Goal: Transaction & Acquisition: Purchase product/service

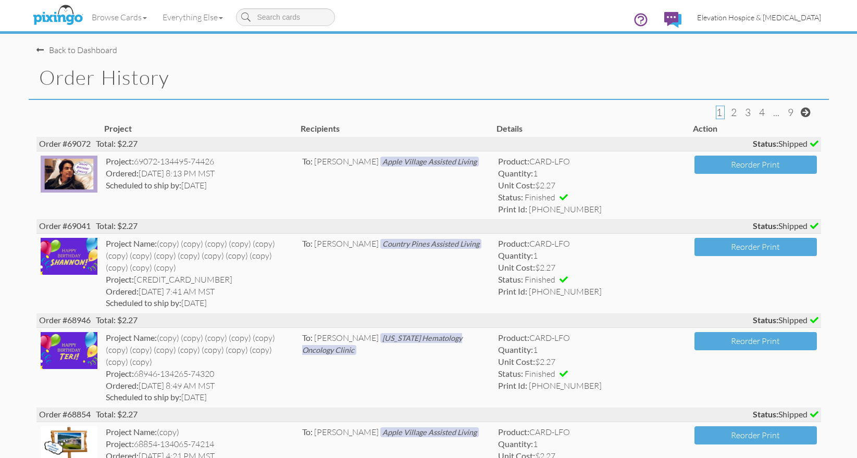
click at [721, 16] on span "Elevation Hospice & [MEDICAL_DATA]" at bounding box center [759, 17] width 124 height 9
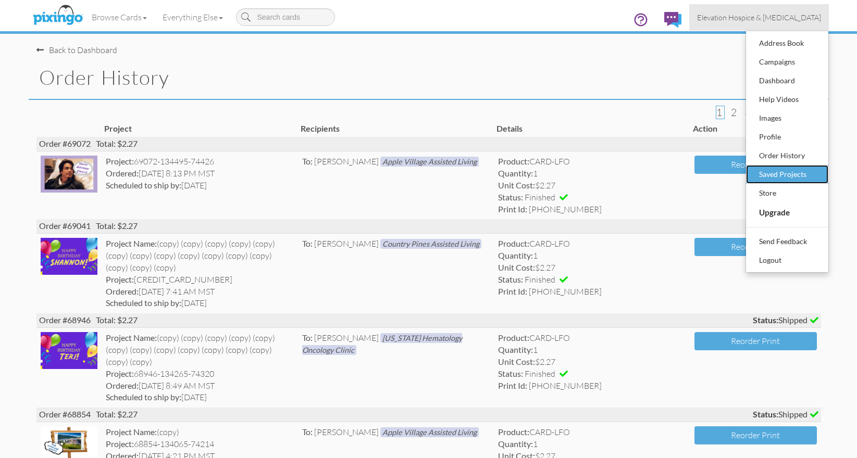
click at [779, 174] on div "Saved Projects" at bounding box center [786, 175] width 61 height 16
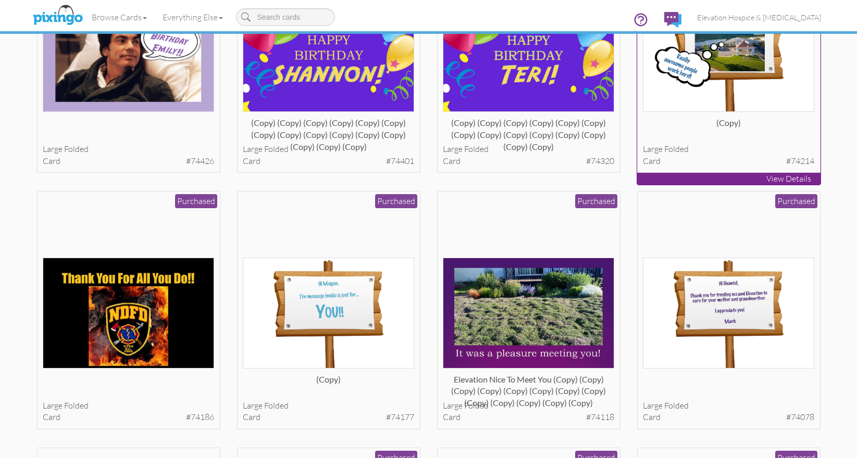
scroll to position [180, 0]
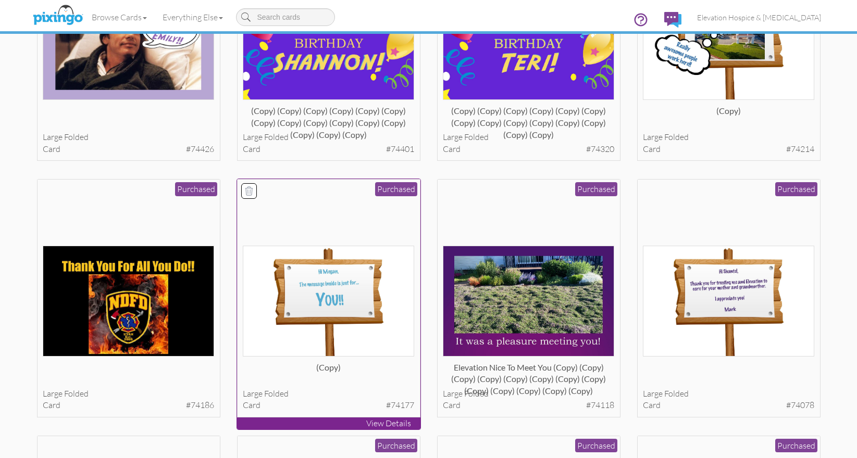
click at [348, 280] on img at bounding box center [328, 301] width 171 height 110
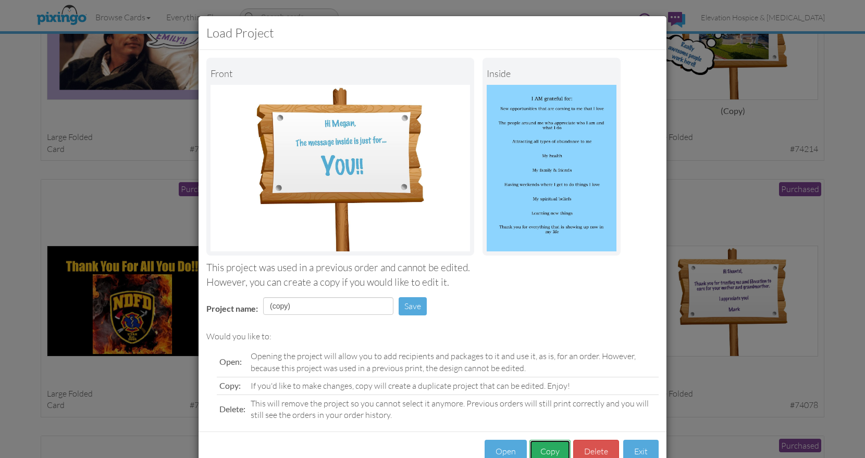
click at [541, 445] on button "Copy" at bounding box center [549, 451] width 41 height 23
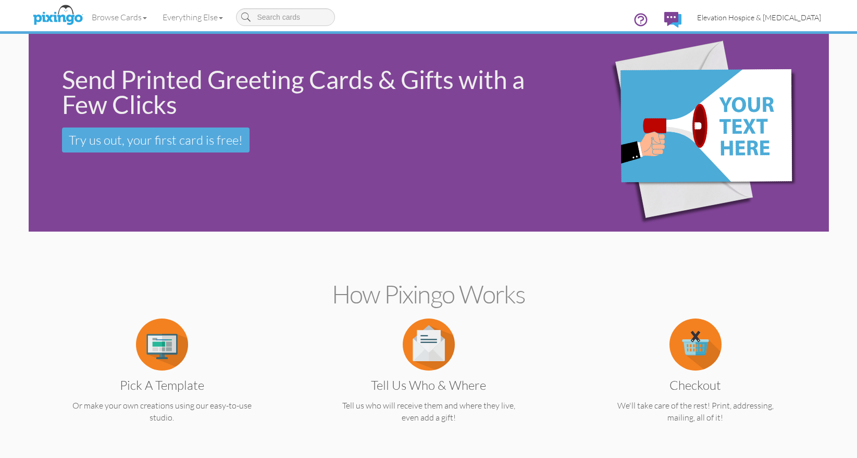
click at [752, 14] on span "Elevation Hospice & [MEDICAL_DATA]" at bounding box center [759, 17] width 124 height 9
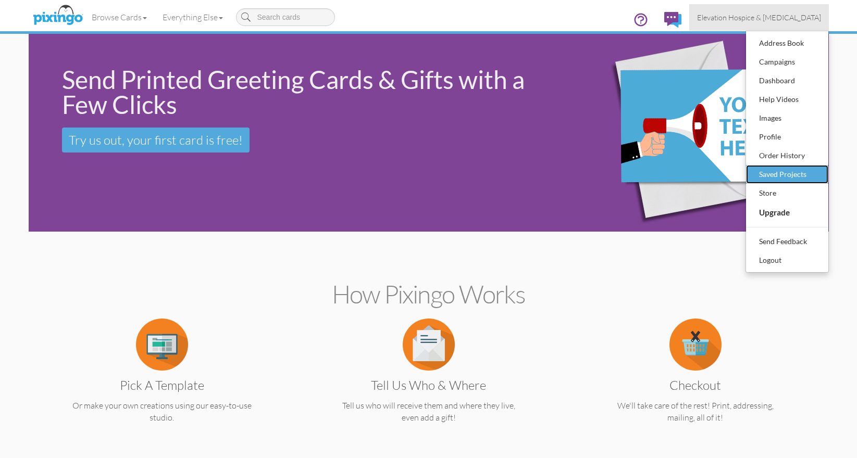
click at [770, 171] on div "Saved Projects" at bounding box center [786, 175] width 61 height 16
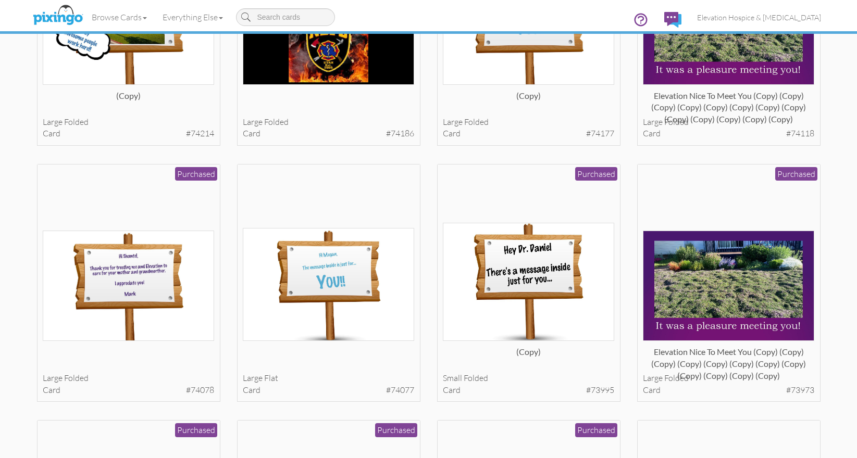
scroll to position [453, 0]
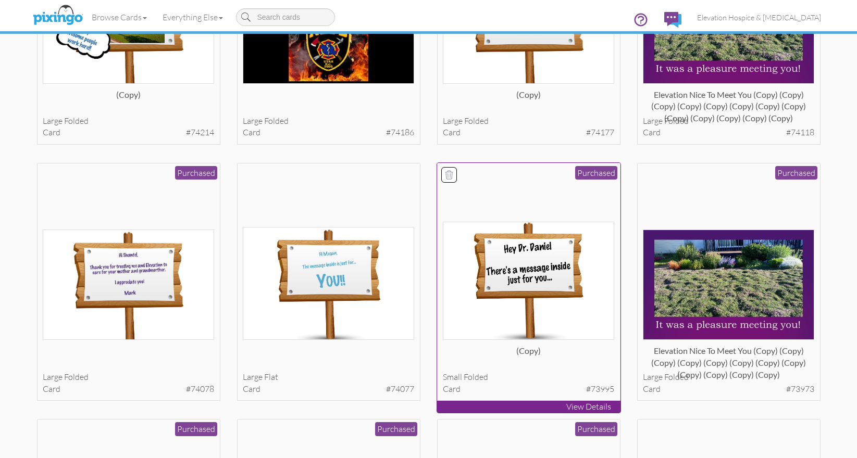
click at [540, 257] on img at bounding box center [528, 281] width 171 height 118
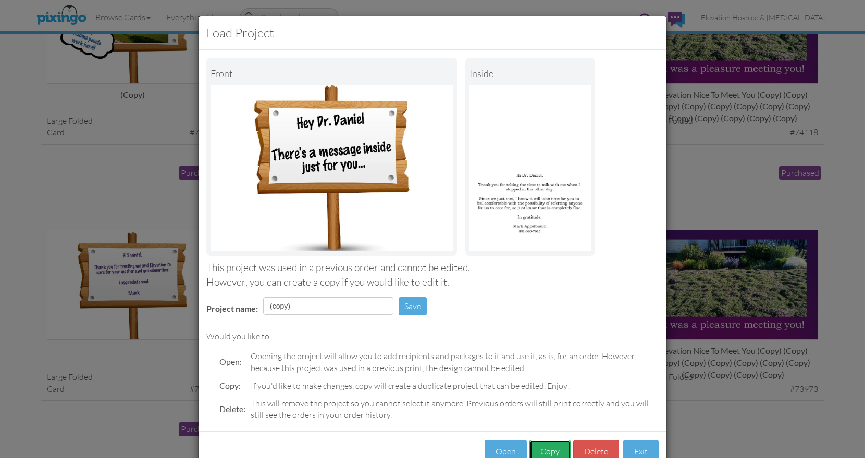
click at [547, 451] on button "Copy" at bounding box center [549, 451] width 41 height 23
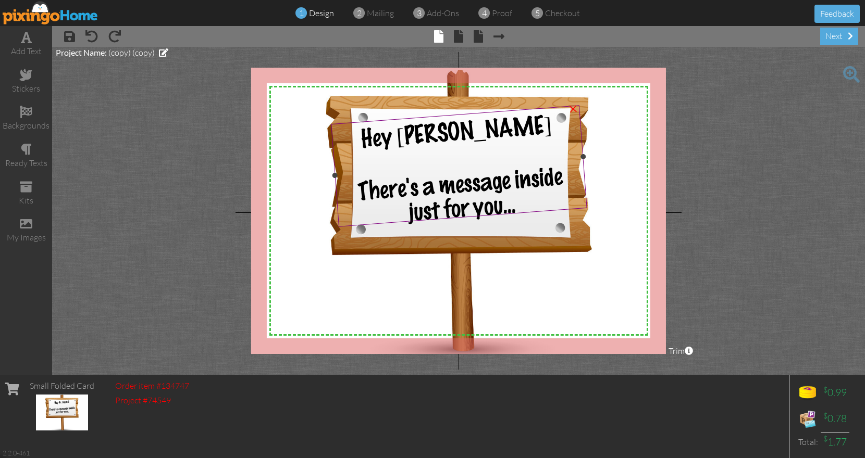
click at [469, 134] on span "Hey Dr. Daniel" at bounding box center [456, 133] width 192 height 39
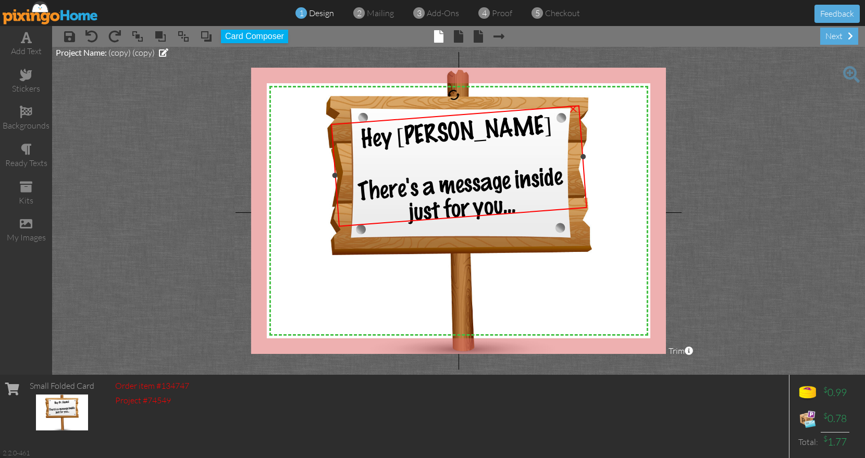
click at [469, 134] on span "Hey Dr. Daniel" at bounding box center [456, 133] width 192 height 39
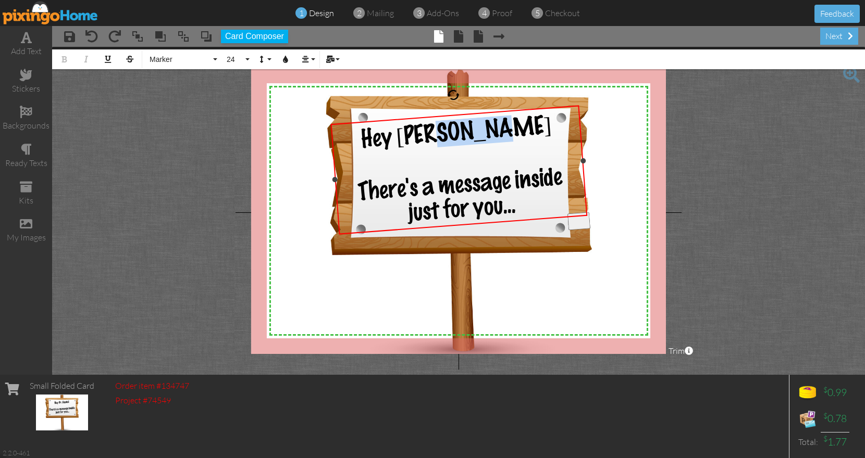
drag, startPoint x: 464, startPoint y: 131, endPoint x: 514, endPoint y: 130, distance: 49.5
click at [514, 130] on span "Hey Dr. Daniel" at bounding box center [456, 133] width 192 height 39
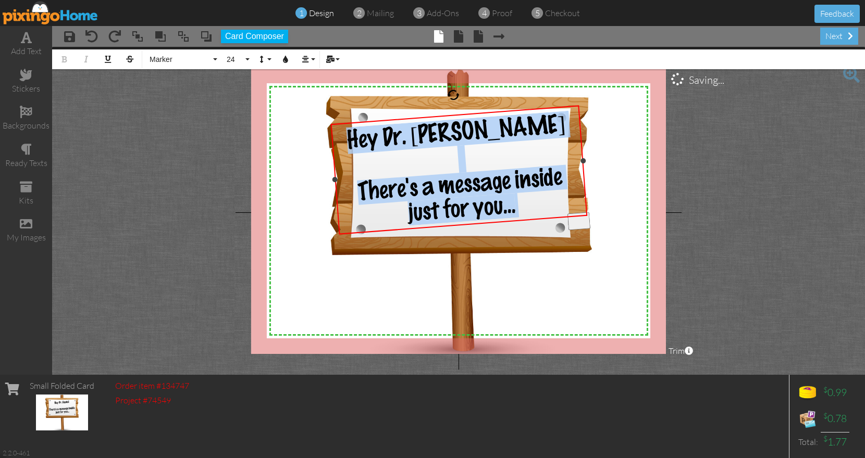
drag, startPoint x: 403, startPoint y: 136, endPoint x: 525, endPoint y: 211, distance: 143.1
click at [525, 211] on div "Hey Dr. ​Emily There's a message inside just for you..." at bounding box center [459, 170] width 246 height 120
click at [284, 63] on icon "button" at bounding box center [285, 59] width 7 height 7
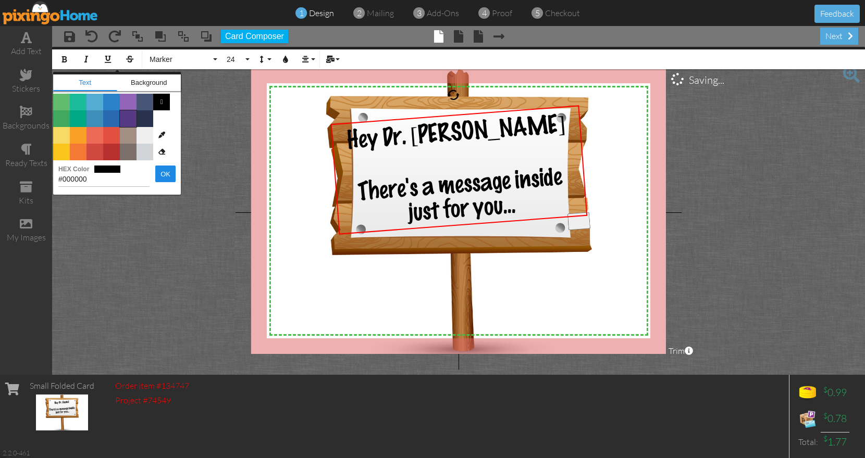
click at [131, 119] on span "Color #553982" at bounding box center [128, 118] width 17 height 17
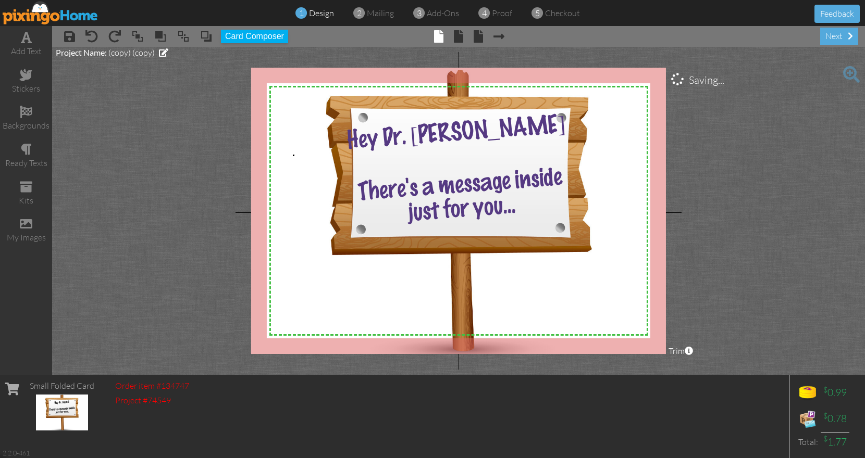
click at [293, 155] on div "X X X X X X X X X X X X X X X X X X X X X X X X X X X X X X X X X X X X X X X X…" at bounding box center [458, 211] width 415 height 286
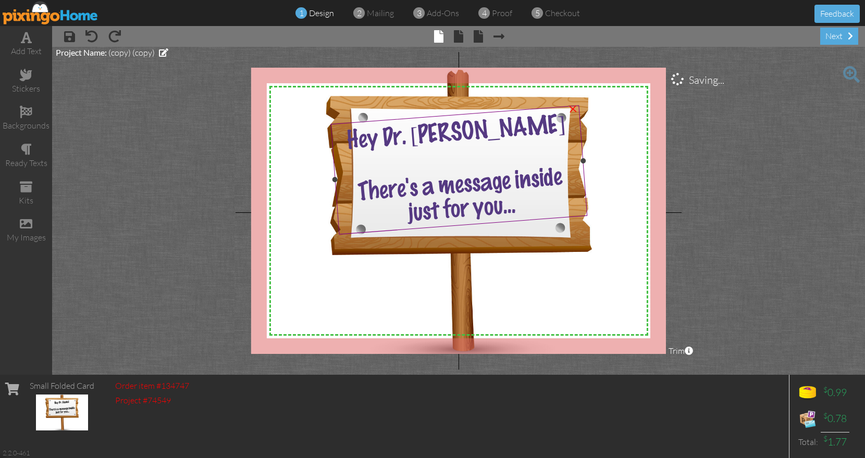
click at [514, 130] on div "Hey Dr. Emily" at bounding box center [456, 132] width 241 height 44
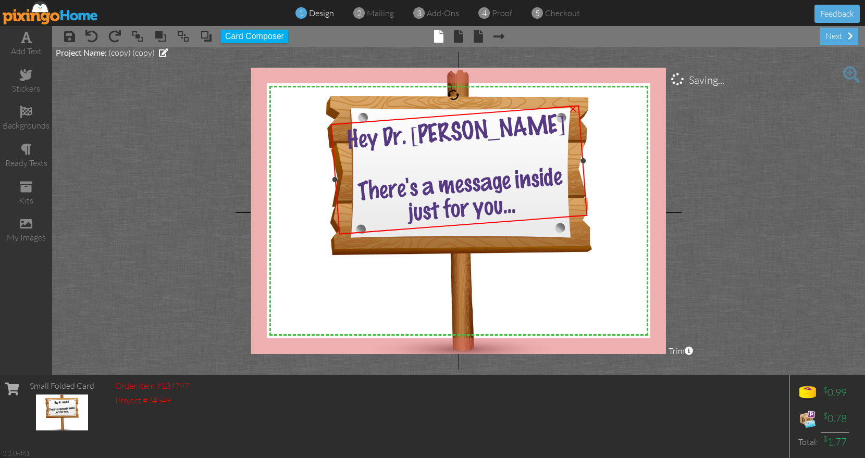
click at [504, 130] on span "Hey Dr. Emily" at bounding box center [456, 133] width 220 height 41
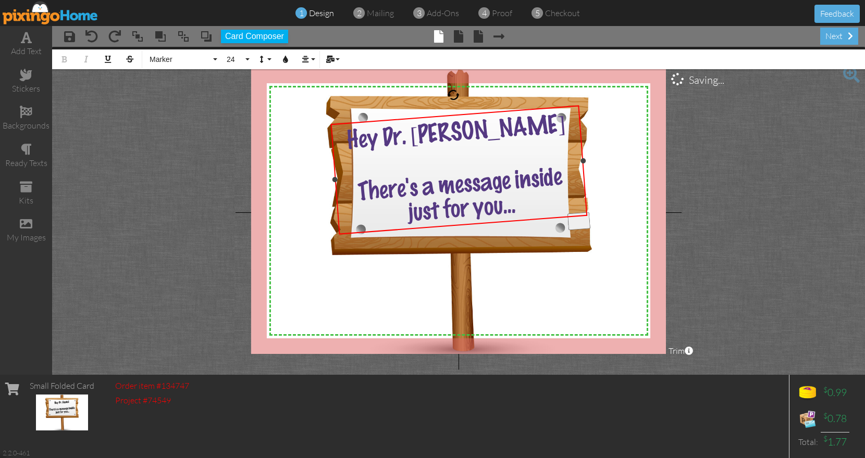
click at [509, 130] on span "Hey Dr. Emily" at bounding box center [456, 133] width 220 height 41
click at [460, 35] on span at bounding box center [458, 36] width 9 height 13
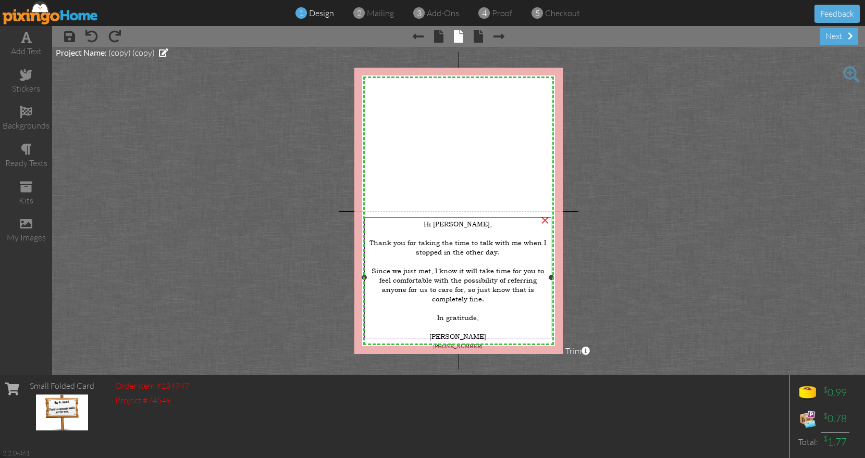
click at [460, 227] on span "Hi Dr. Daniel," at bounding box center [457, 223] width 68 height 9
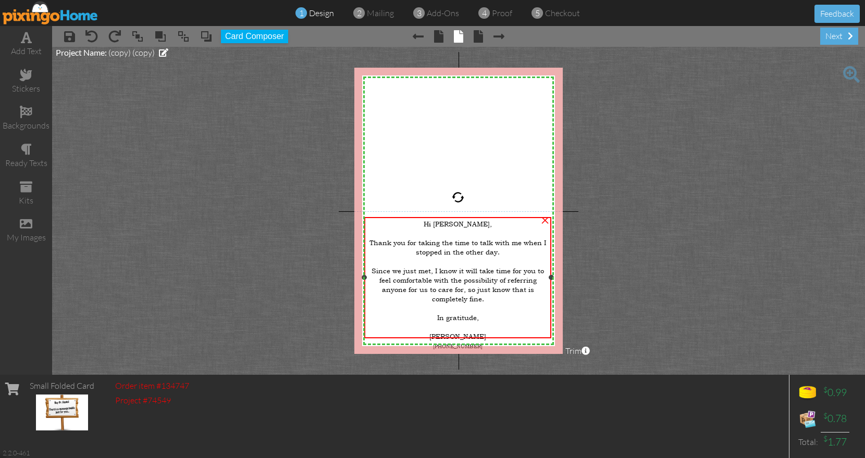
click at [460, 227] on span "Hi Dr. Daniel," at bounding box center [457, 223] width 68 height 9
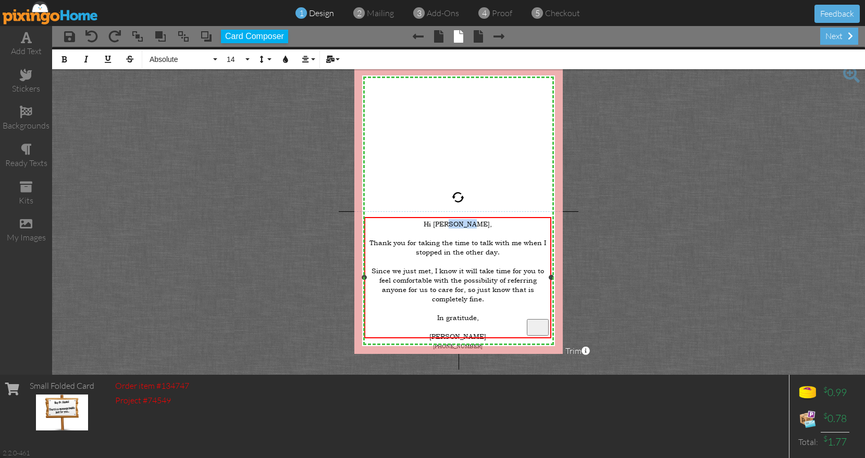
drag, startPoint x: 459, startPoint y: 224, endPoint x: 479, endPoint y: 226, distance: 19.9
click at [479, 226] on span "Hi Dr. Daniel," at bounding box center [457, 223] width 68 height 9
click at [505, 253] on div "Hi Dr. Emily, Thank you for taking the time to talk with me when I stopped in t…" at bounding box center [458, 289] width 182 height 141
click at [496, 249] on span "Thank you for taking the time to talk with me when I stopped in the other day." at bounding box center [457, 247] width 177 height 19
click at [516, 245] on div "Thank you for taking the time to talk with me when I stopped in the other day." at bounding box center [458, 247] width 182 height 19
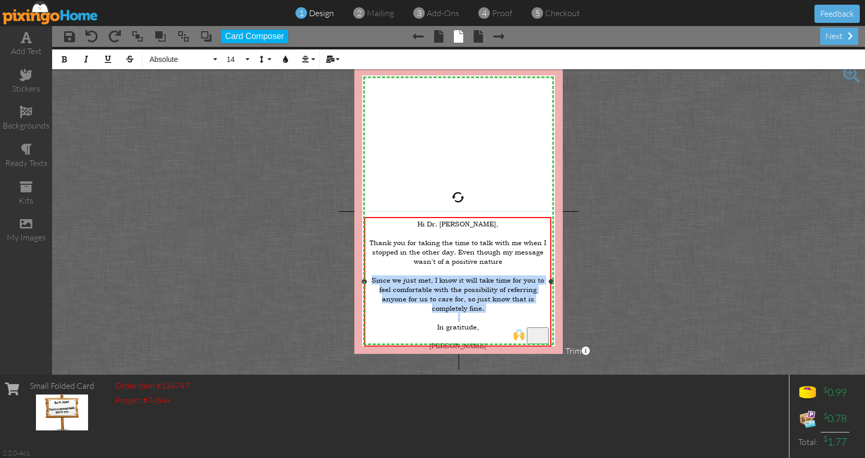
drag, startPoint x: 373, startPoint y: 275, endPoint x: 556, endPoint y: 296, distance: 184.6
click at [549, 296] on div "Hi Dr. Emily, Thank you for taking the time to talk with me when I stopped in t…" at bounding box center [458, 294] width 182 height 150
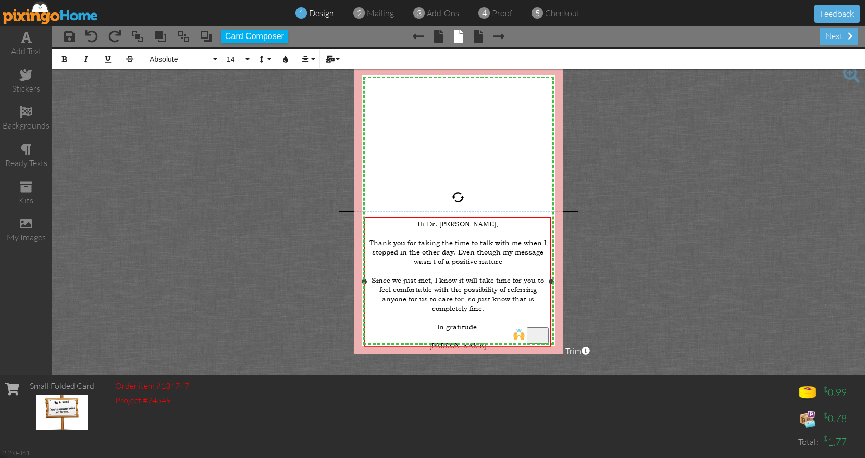
click at [510, 257] on div "Thank you for taking the time to talk with me when I stopped in the other day. …" at bounding box center [458, 252] width 182 height 28
drag, startPoint x: 453, startPoint y: 251, endPoint x: 531, endPoint y: 263, distance: 79.0
click at [531, 263] on div "Hi Dr. Emily, Thank you for taking the time to talk with me when I stopped in t…" at bounding box center [458, 294] width 182 height 150
click at [367, 281] on div "Hi Dr. Emily, Thank you for taking the time to talk with me when I stopped in t…" at bounding box center [459, 286] width 184 height 138
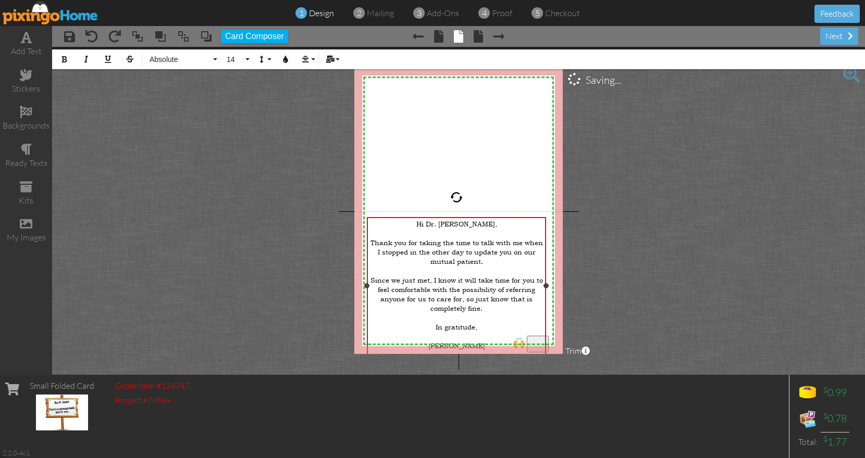
click at [546, 284] on div at bounding box center [545, 285] width 5 height 5
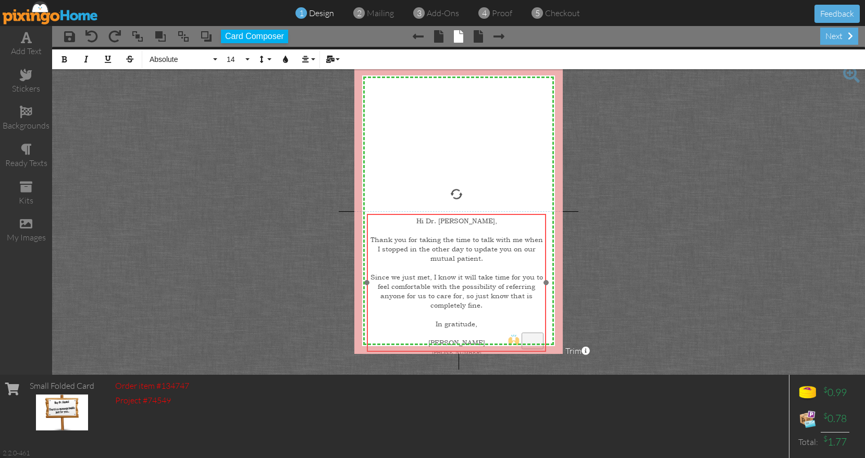
click at [522, 215] on div "Hi Dr. Emily, Thank you for taking the time to talk with me when I stopped in t…" at bounding box center [456, 291] width 179 height 155
click at [526, 215] on div "Hi Dr. Emily, Thank you for taking the time to talk with me when I stopped in t…" at bounding box center [458, 292] width 179 height 155
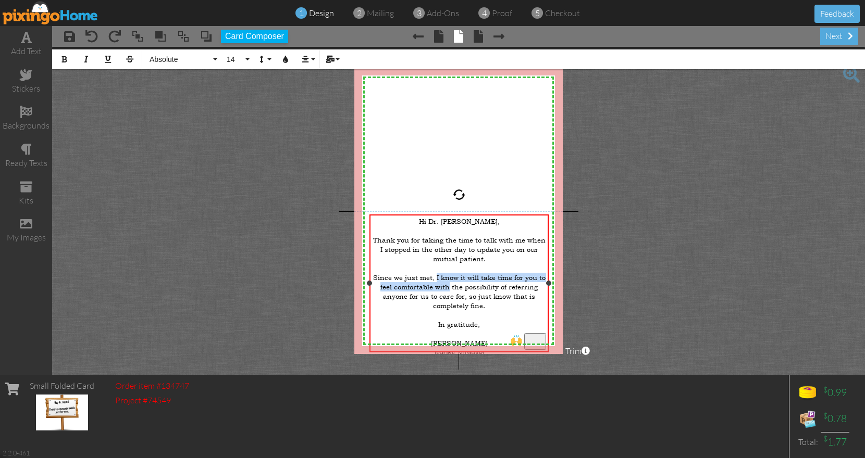
drag, startPoint x: 435, startPoint y: 269, endPoint x: 450, endPoint y: 279, distance: 17.3
click at [450, 279] on span "Since we just met, I know it will take time for you to feel comfortable with th…" at bounding box center [459, 292] width 172 height 38
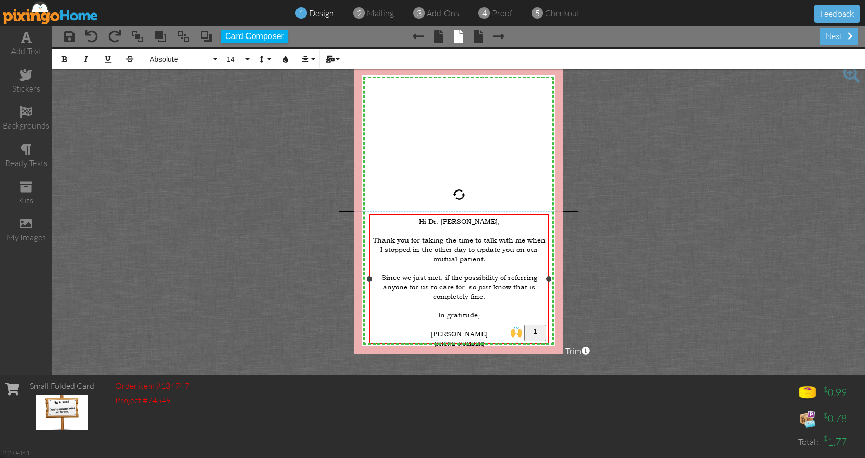
click at [384, 283] on span "Since we just met, if the possibility of referring anyone for us to care for, s…" at bounding box center [459, 287] width 156 height 28
drag, startPoint x: 383, startPoint y: 271, endPoint x: 489, endPoint y: 293, distance: 108.0
click at [489, 293] on div "Hi Dr. Emily, Thank you for taking the time to talk with me when I stopped in t…" at bounding box center [459, 287] width 175 height 141
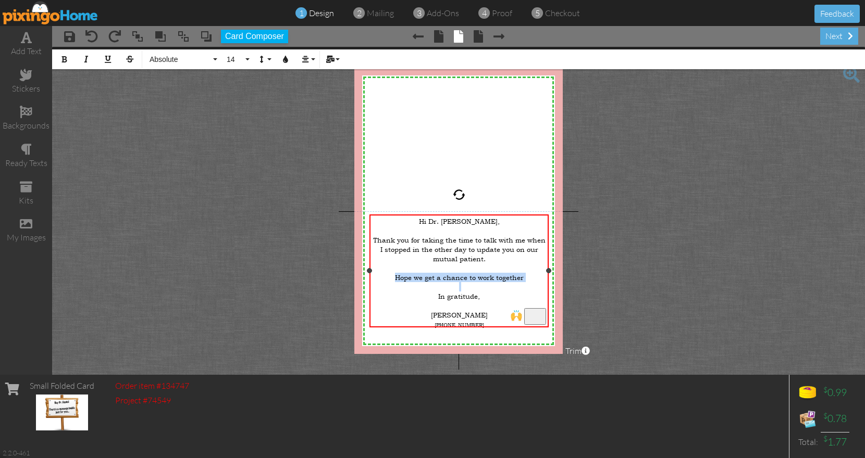
drag, startPoint x: 395, startPoint y: 272, endPoint x: 511, endPoint y: 280, distance: 115.9
click at [511, 280] on div "Hi Dr. Emily, Thank you for taking the time to talk with me when I stopped in t…" at bounding box center [459, 278] width 175 height 122
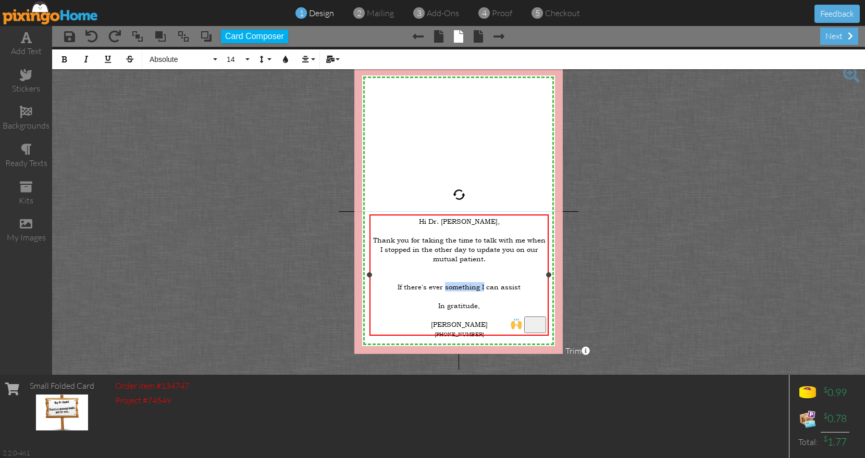
drag, startPoint x: 446, startPoint y: 280, endPoint x: 484, endPoint y: 276, distance: 38.2
click at [484, 282] on span "If there's ever something I can assist" at bounding box center [458, 286] width 123 height 9
click at [538, 282] on span "If there's ever a patient that Elevation can assist" at bounding box center [459, 286] width 164 height 9
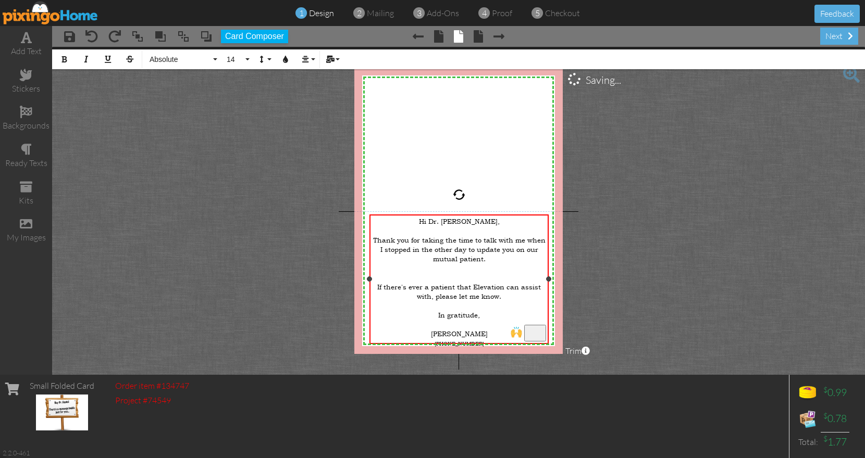
click at [506, 273] on div "If there's ever a patient that Elevation can assist with, please let me know." at bounding box center [459, 287] width 175 height 28
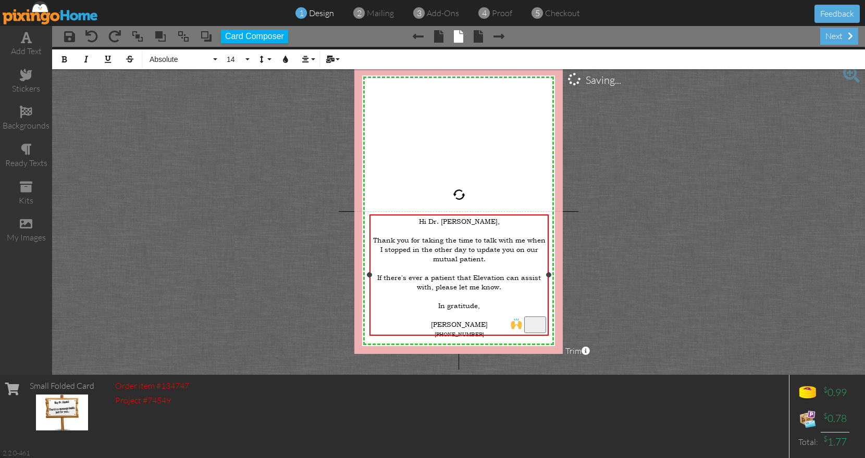
click at [481, 292] on div "To enrich screen reader interactions, please activate Accessibility in Grammarl…" at bounding box center [459, 296] width 175 height 9
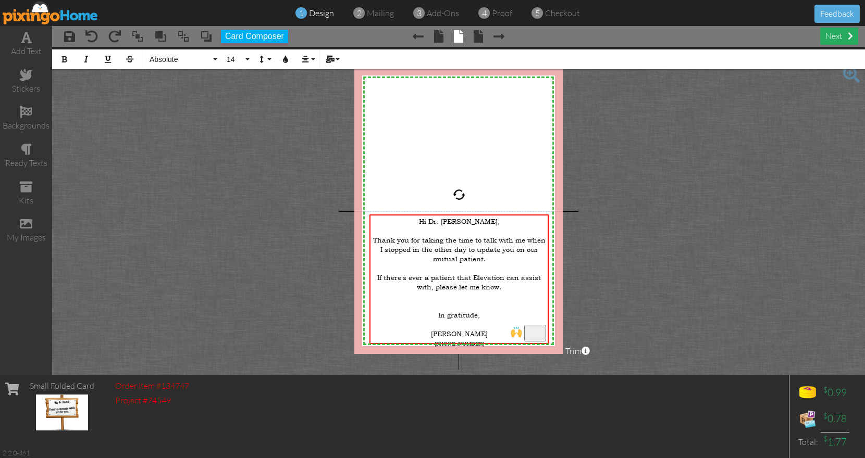
click at [839, 34] on div "next" at bounding box center [839, 36] width 38 height 17
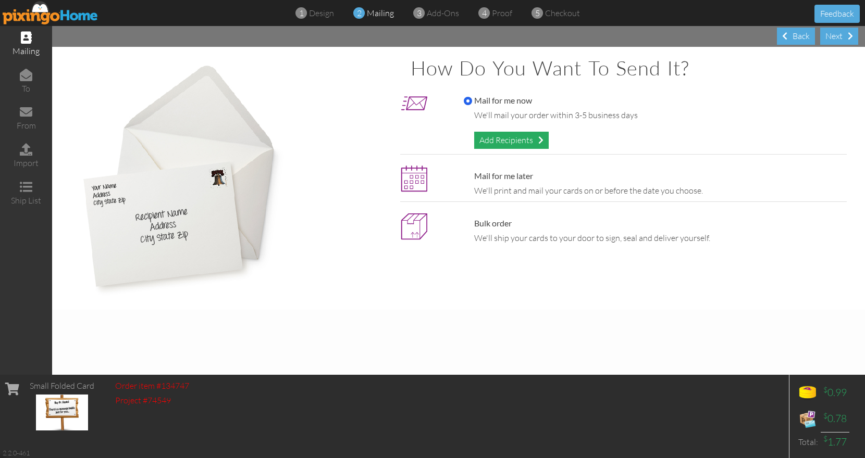
click at [525, 143] on div "Add Recipients" at bounding box center [511, 140] width 74 height 17
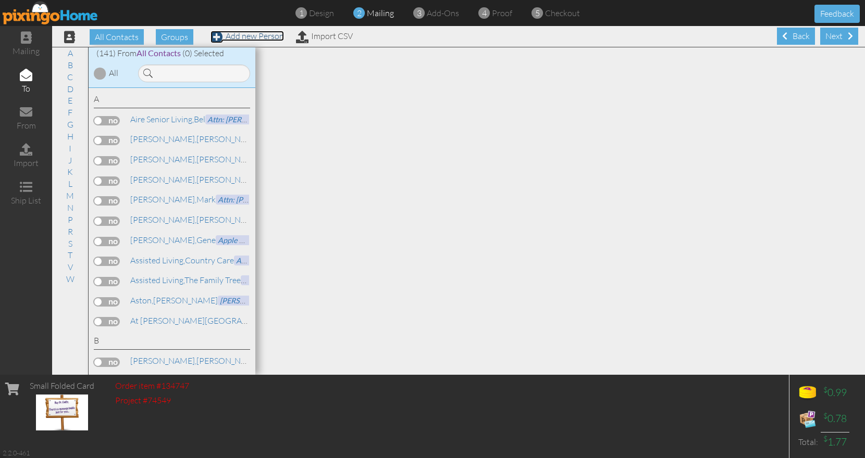
click at [271, 34] on link "Add new Person" at bounding box center [246, 36] width 73 height 10
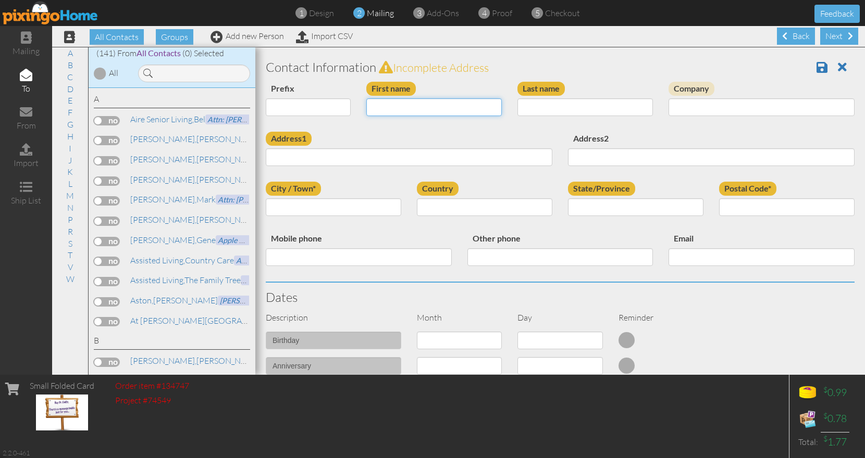
click at [422, 106] on input "First name" at bounding box center [433, 107] width 135 height 18
type input "Dr. [PERSON_NAME]"
type input "Shanafelt, FNP-C"
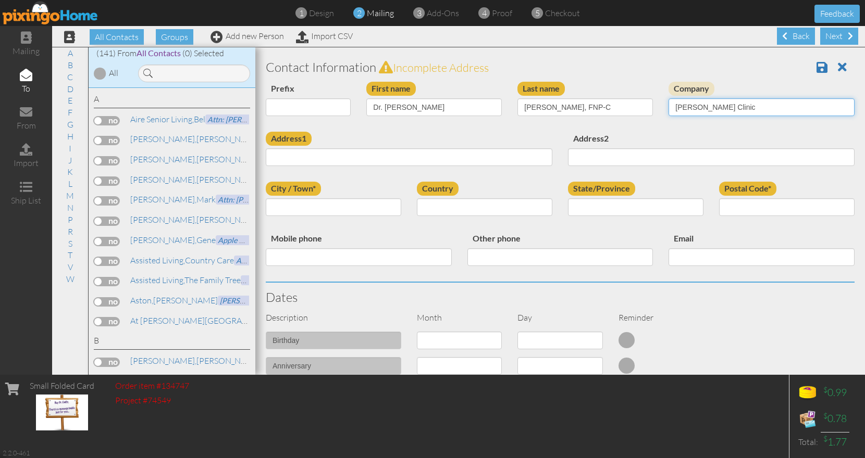
type input "[PERSON_NAME] Clinic"
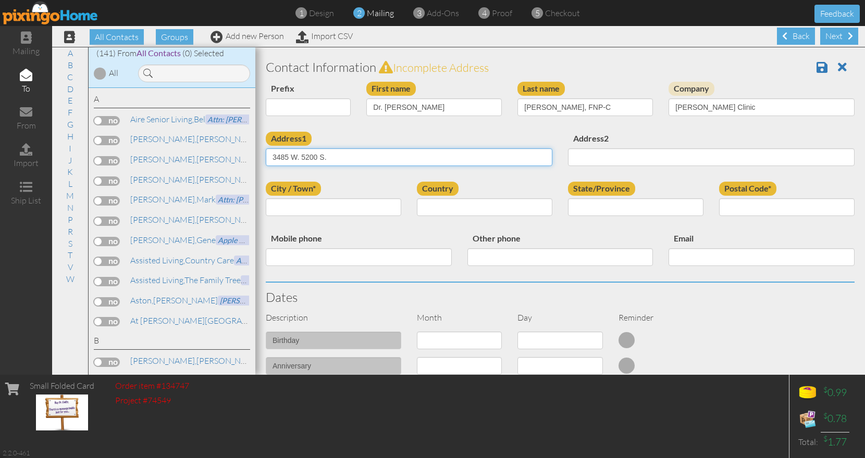
type input "3485 W. 5200 S."
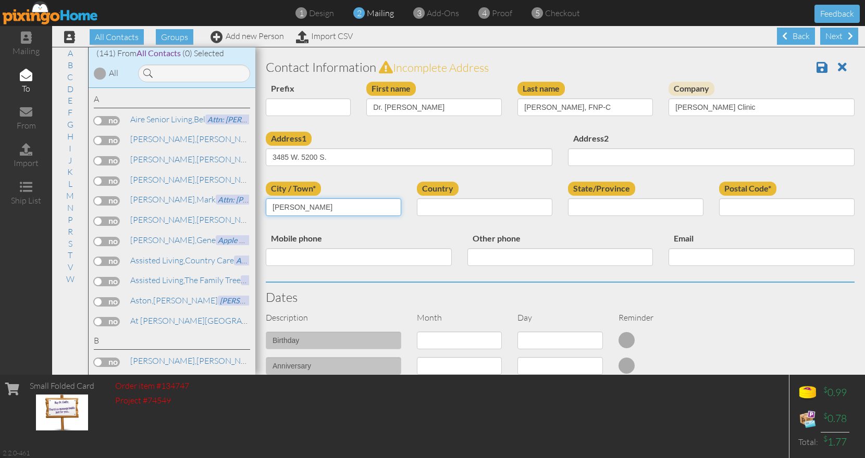
type input "[PERSON_NAME]"
select select "object:3041"
select select "object:3340"
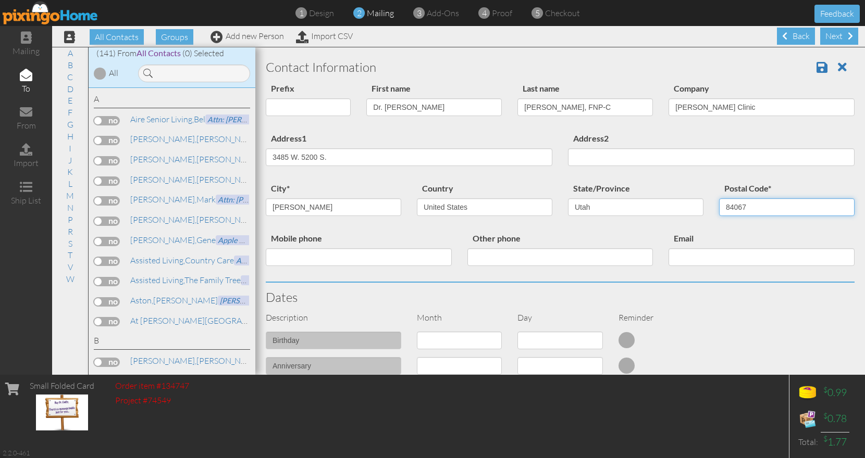
type input "84067"
click at [417, 332] on select "1 - Jan 2 - Feb 3 - Mar 4 - Apr 5 - May 6 - Jun 7 - Jul 8 - Aug 9 - Sep 10 - Oc…" at bounding box center [459, 341] width 85 height 18
select select "object:3038"
click option "10 - Oct" at bounding box center [0, 0] width 0 height 0
click at [517, 332] on select "1 2 3 4 5 6 7 8 9 10 11 12 13 14 15 16 17 18 19 20 21 22 23 24 25 26 27 28 29 3…" at bounding box center [559, 341] width 85 height 18
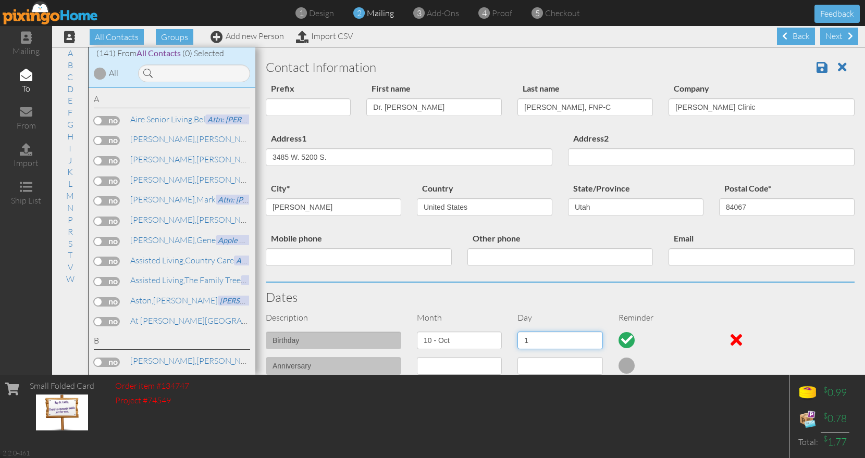
select select "number:28"
click option "28" at bounding box center [0, 0] width 0 height 0
click at [816, 68] on span at bounding box center [821, 67] width 11 height 13
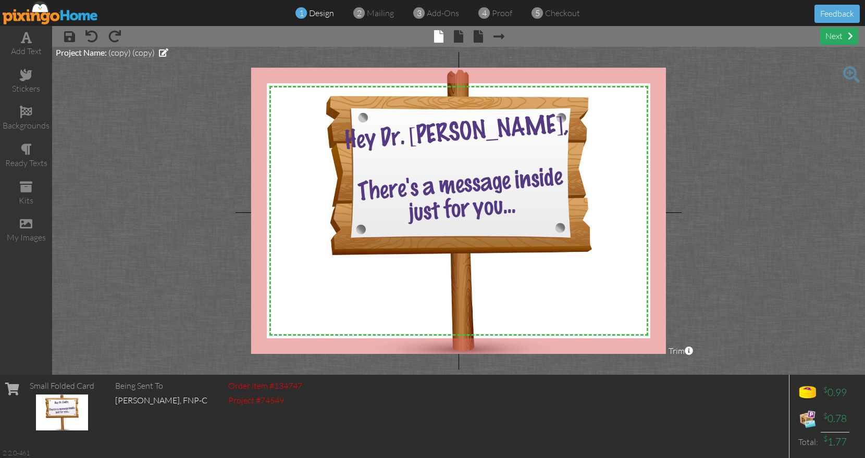
click at [832, 43] on div "next" at bounding box center [839, 36] width 38 height 17
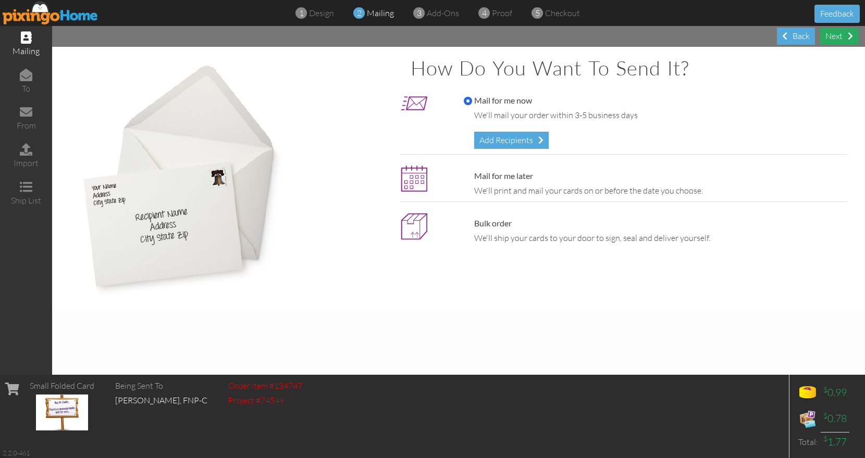
click at [832, 43] on div "Next" at bounding box center [839, 36] width 38 height 17
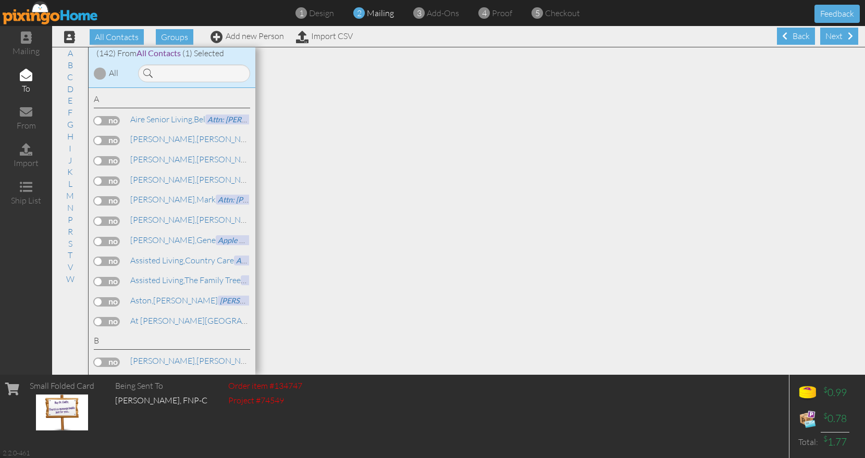
click at [832, 43] on div "Next" at bounding box center [839, 36] width 38 height 17
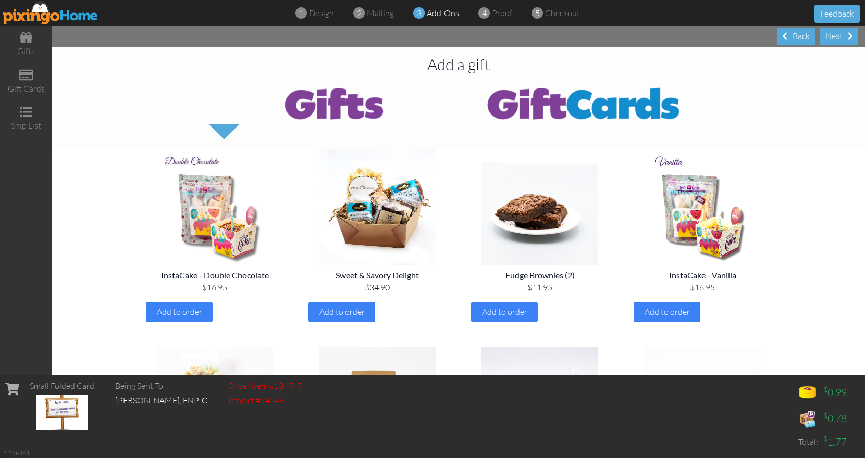
click at [832, 43] on div "Next" at bounding box center [839, 36] width 38 height 17
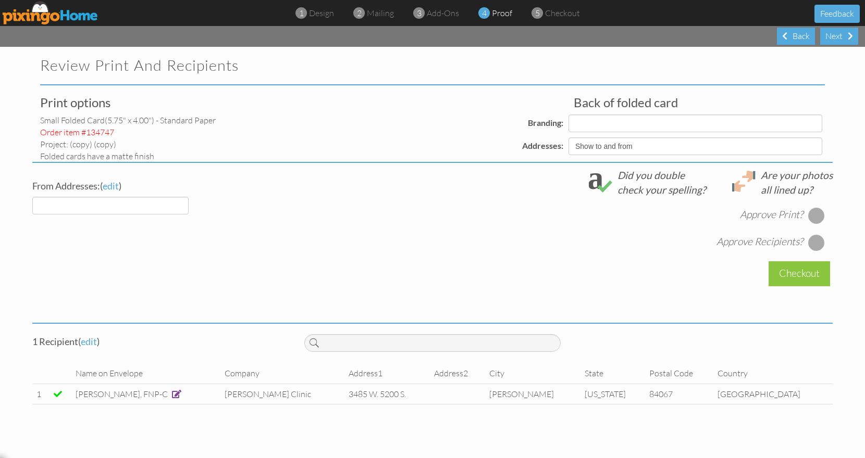
select select "object:873"
select select "object:875"
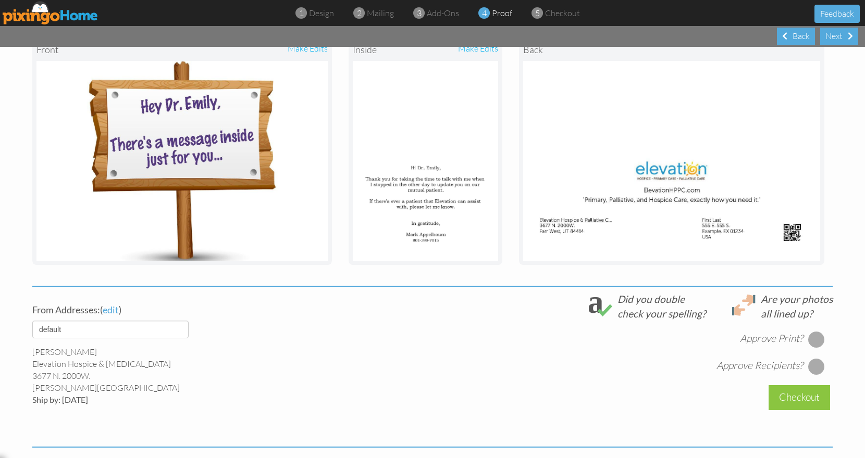
scroll to position [152, 0]
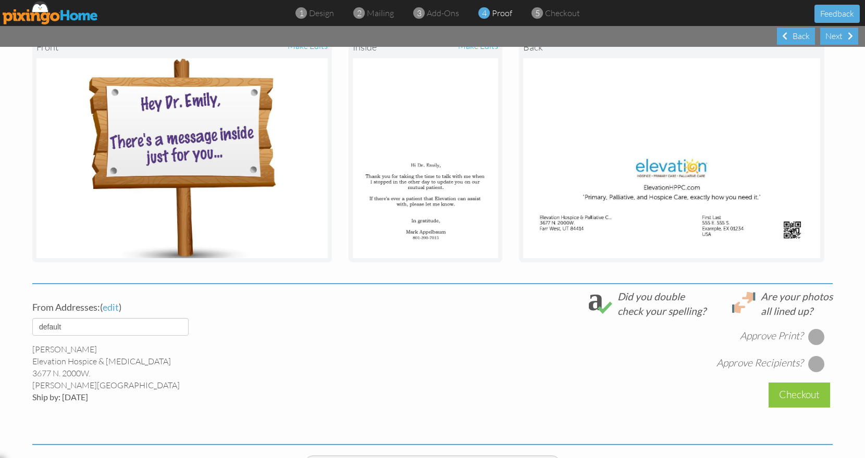
click at [813, 330] on div at bounding box center [816, 337] width 17 height 17
click at [813, 365] on div at bounding box center [816, 364] width 17 height 17
click at [791, 394] on div "Checkout" at bounding box center [798, 395] width 61 height 24
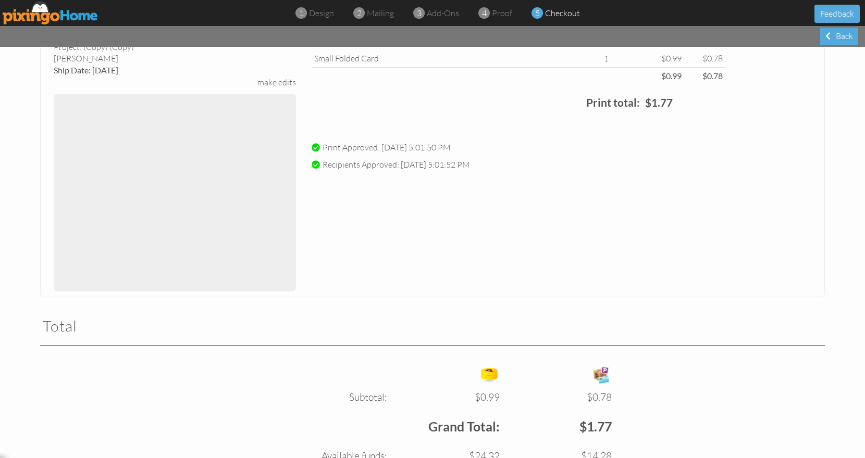
scroll to position [203, 0]
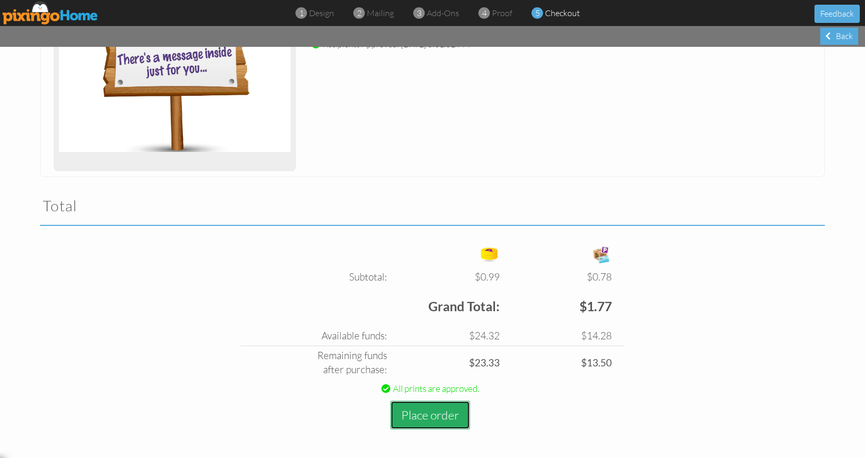
click at [430, 415] on button "Place order" at bounding box center [430, 415] width 80 height 29
